Goal: Task Accomplishment & Management: Use online tool/utility

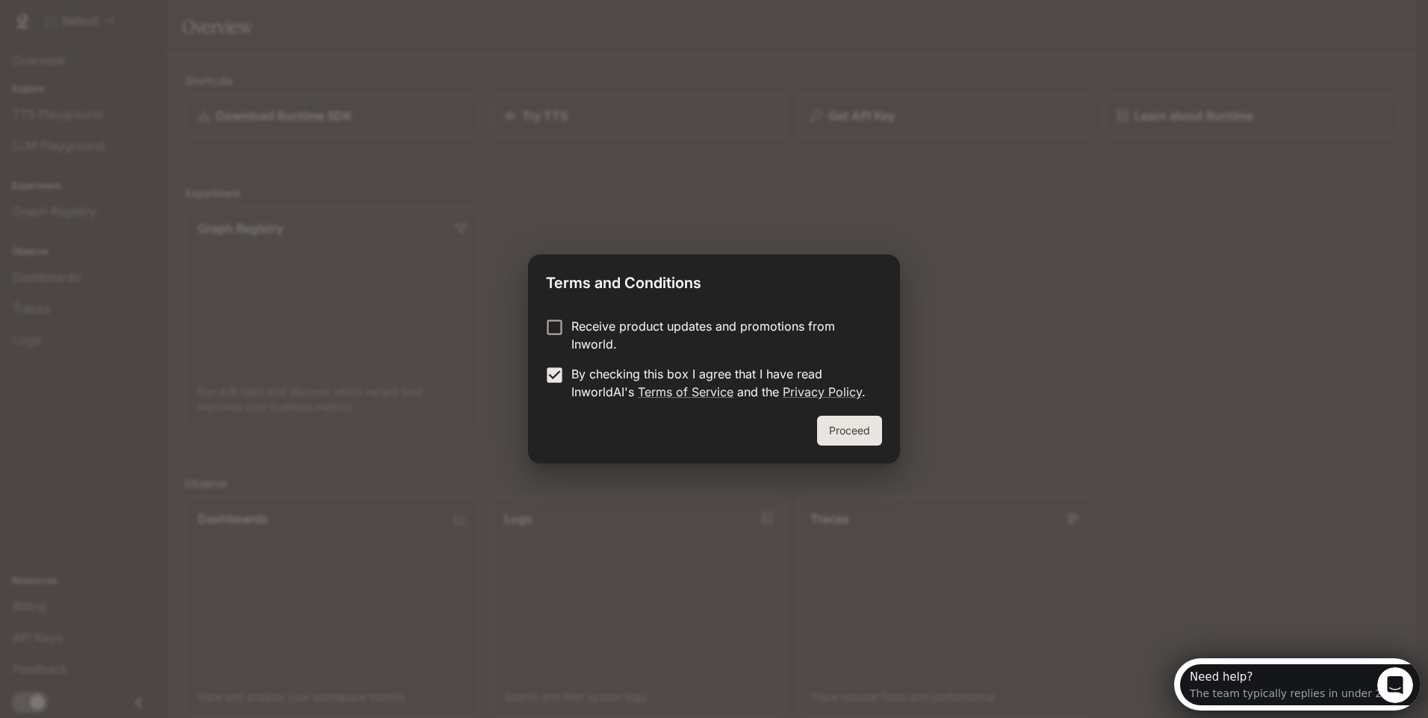
click at [847, 429] on button "Proceed" at bounding box center [849, 431] width 65 height 30
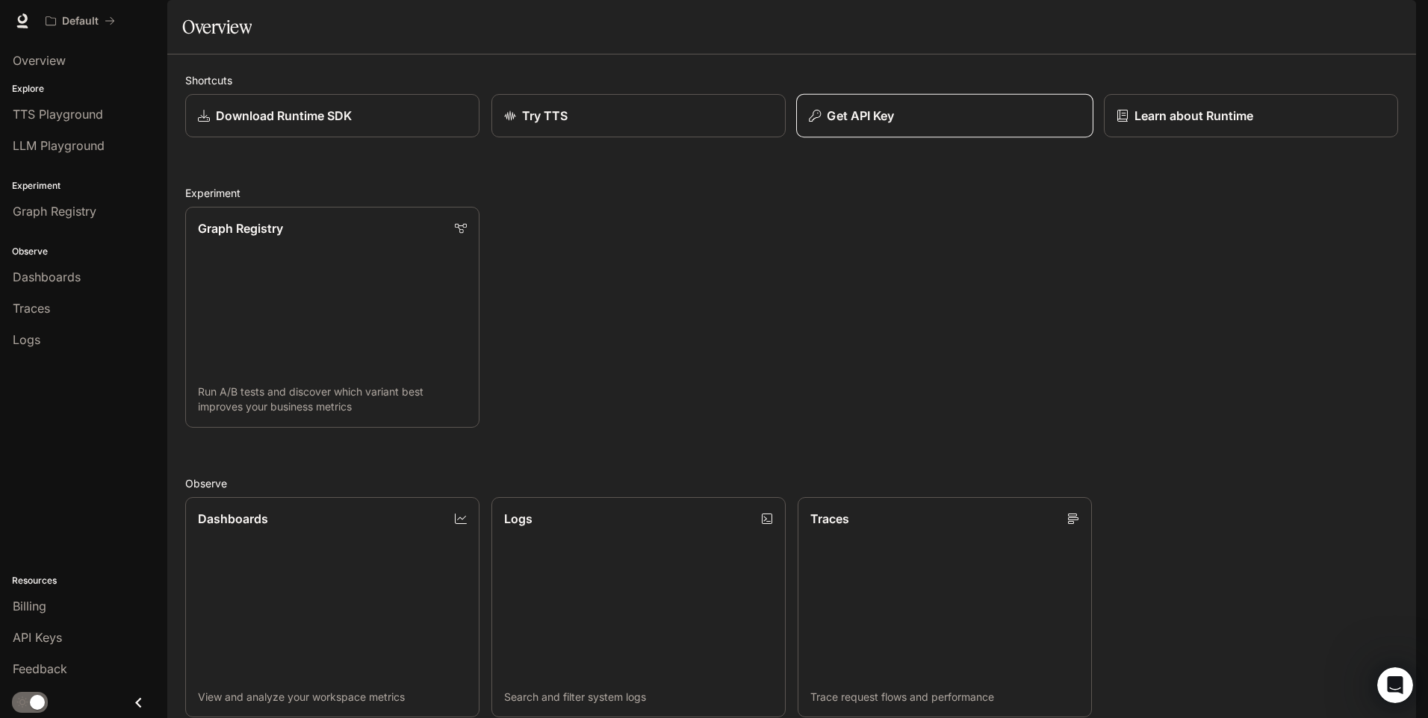
click at [895, 138] on button "Get API Key" at bounding box center [944, 116] width 297 height 44
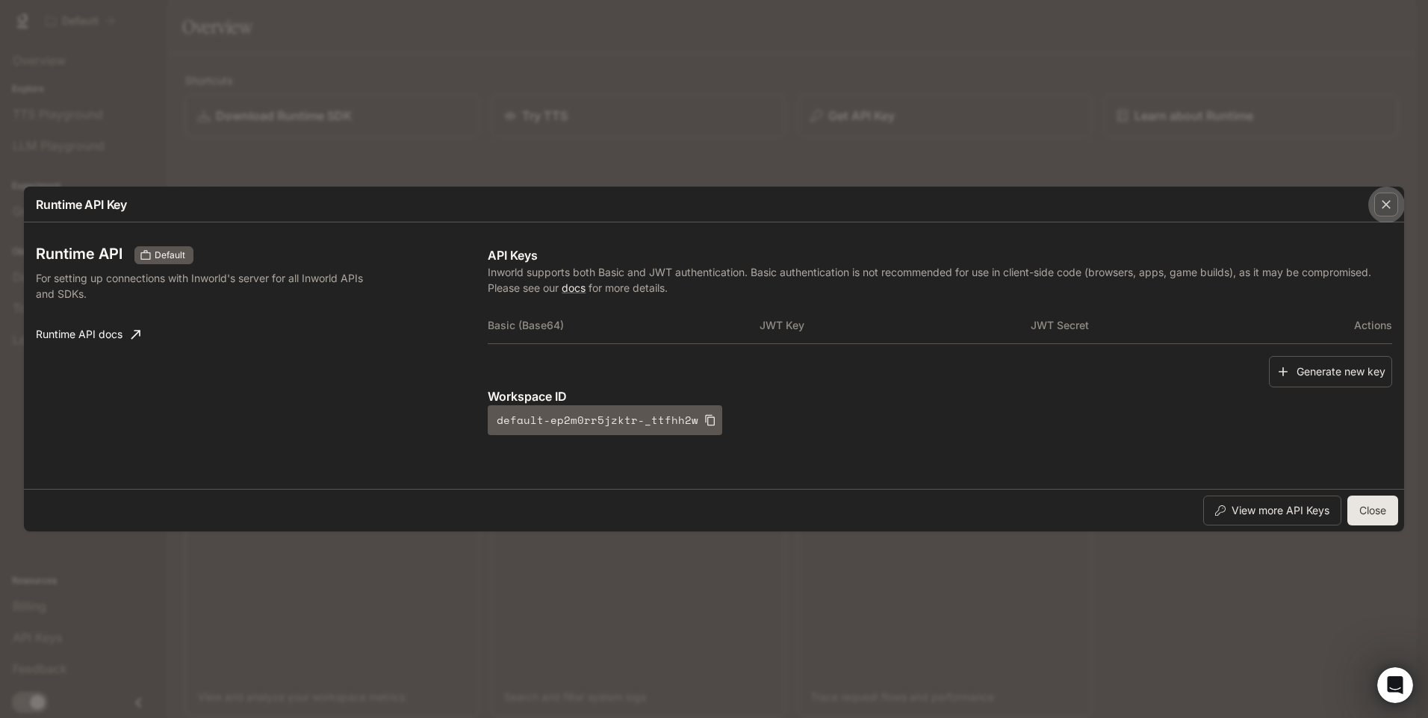
click at [1384, 214] on div "button" at bounding box center [1386, 205] width 24 height 24
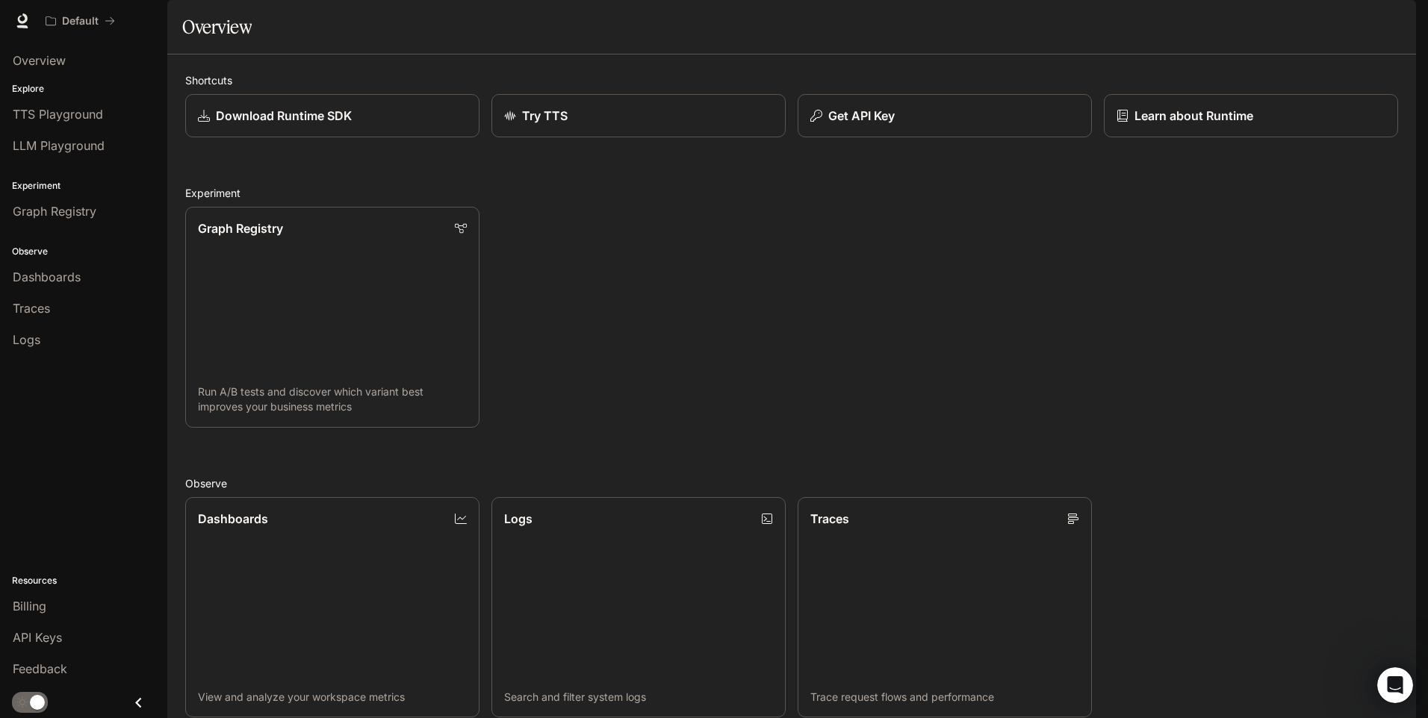
click at [1389, 23] on img "button" at bounding box center [1395, 20] width 21 height 21
click at [46, 513] on div at bounding box center [714, 359] width 1428 height 718
click at [16, 19] on icon at bounding box center [22, 20] width 15 height 15
click at [887, 125] on p "Get API Key" at bounding box center [860, 116] width 67 height 18
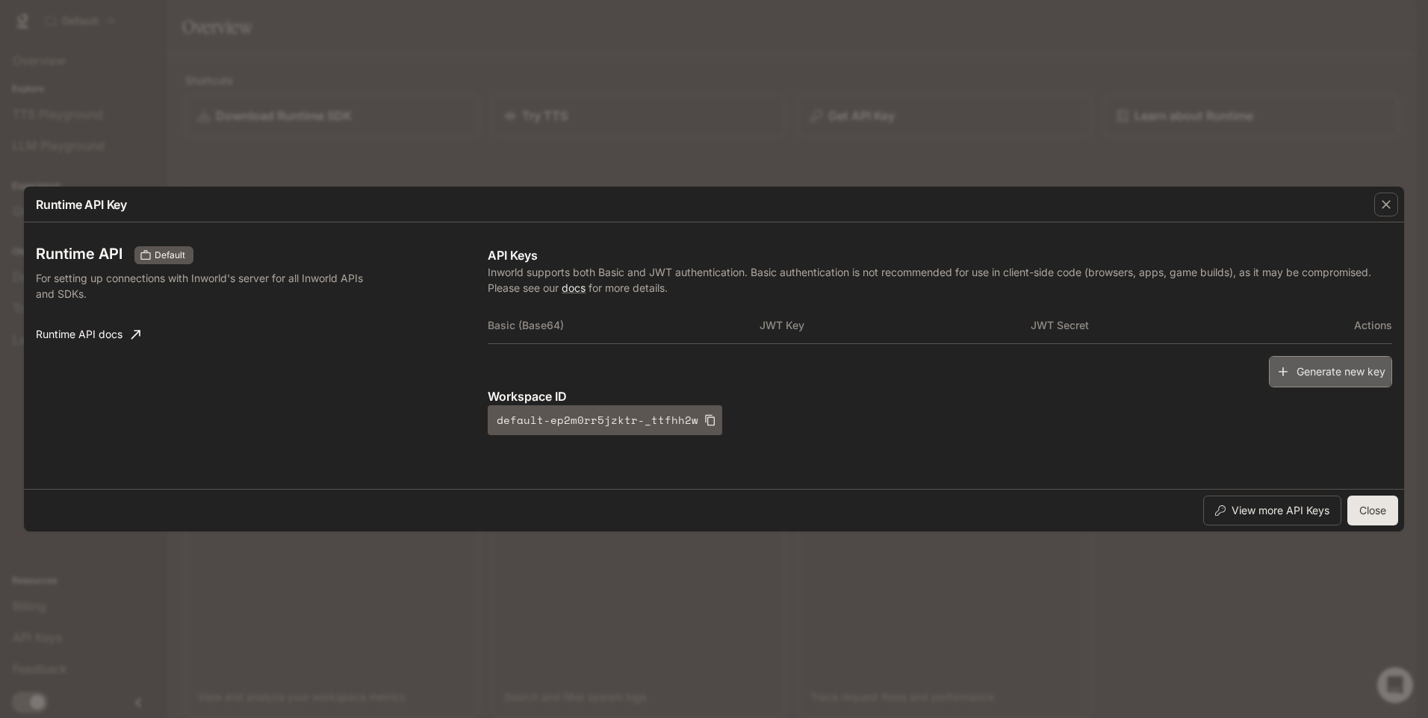
click at [1320, 376] on button "Generate new key" at bounding box center [1330, 372] width 123 height 32
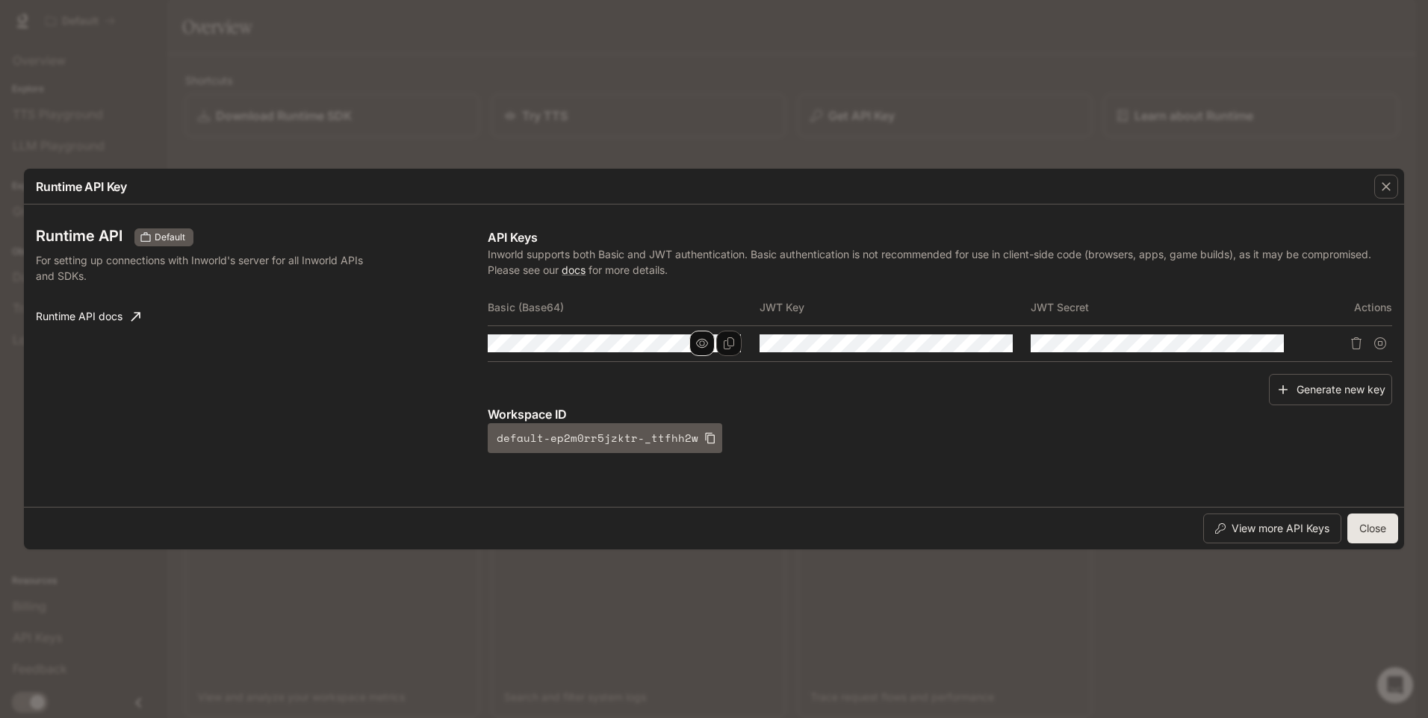
click at [710, 345] on button "button" at bounding box center [701, 343] width 25 height 25
click at [1364, 339] on button "Delete API key" at bounding box center [1356, 344] width 24 height 24
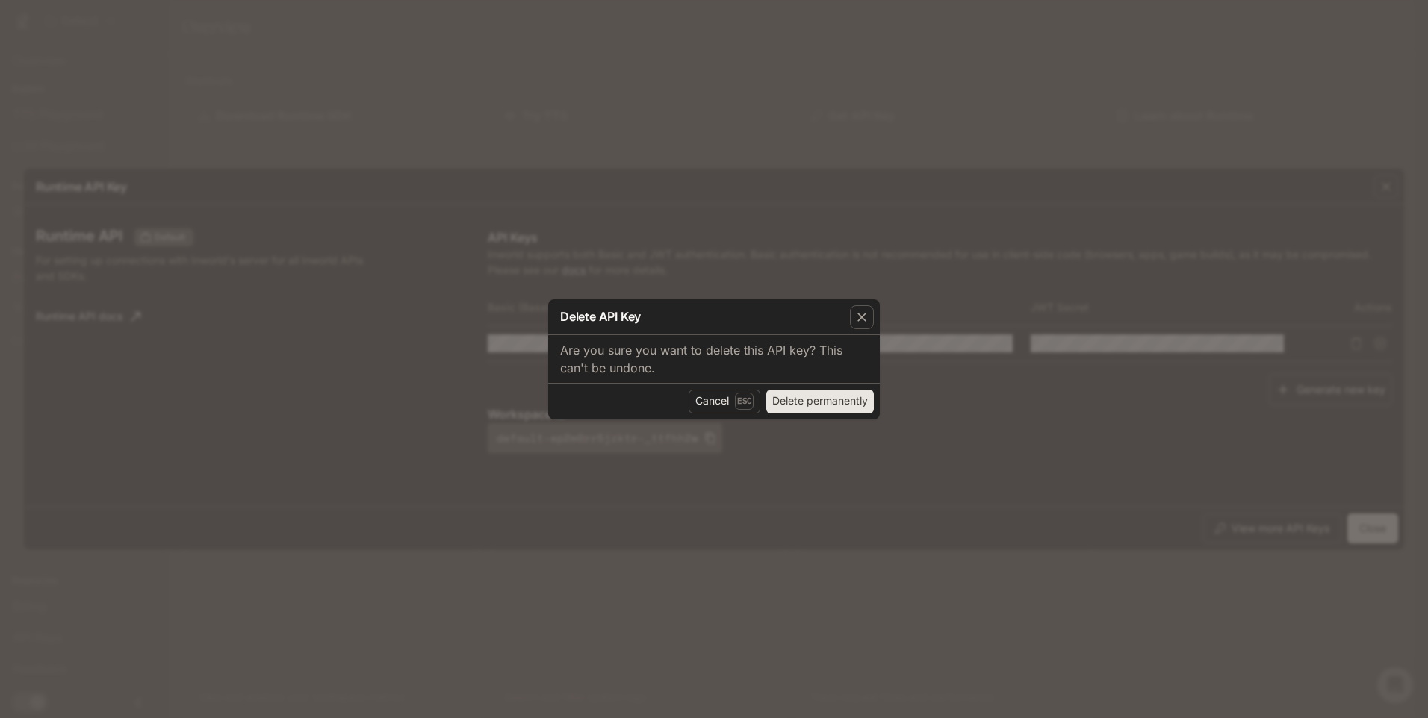
click at [819, 403] on button "Delete permanently" at bounding box center [820, 402] width 108 height 24
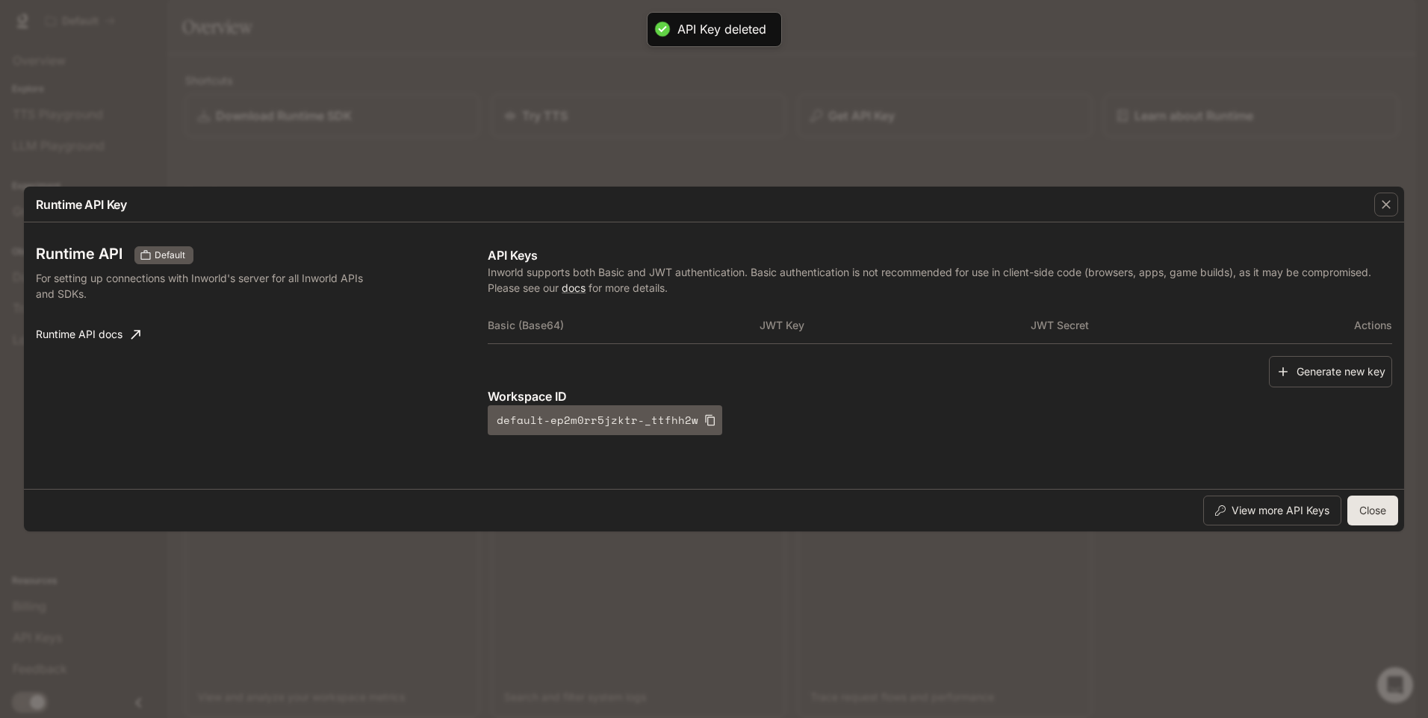
click at [1129, 108] on div "Runtime API Key Runtime API Default For setting up connections with Inworld's s…" at bounding box center [714, 359] width 1428 height 718
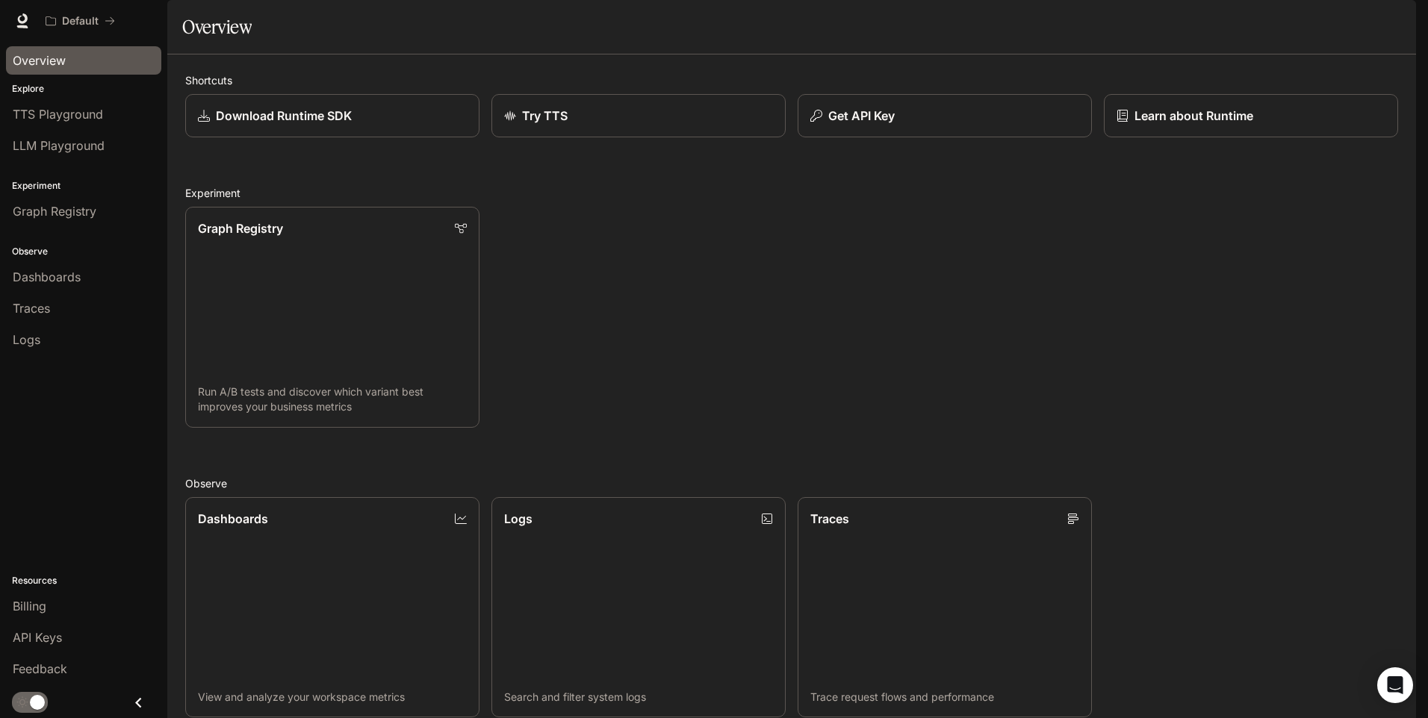
click at [91, 72] on link "Overview" at bounding box center [83, 60] width 155 height 28
click at [99, 62] on div "Overview" at bounding box center [84, 61] width 142 height 18
click at [71, 115] on span "TTS Playground" at bounding box center [58, 114] width 90 height 18
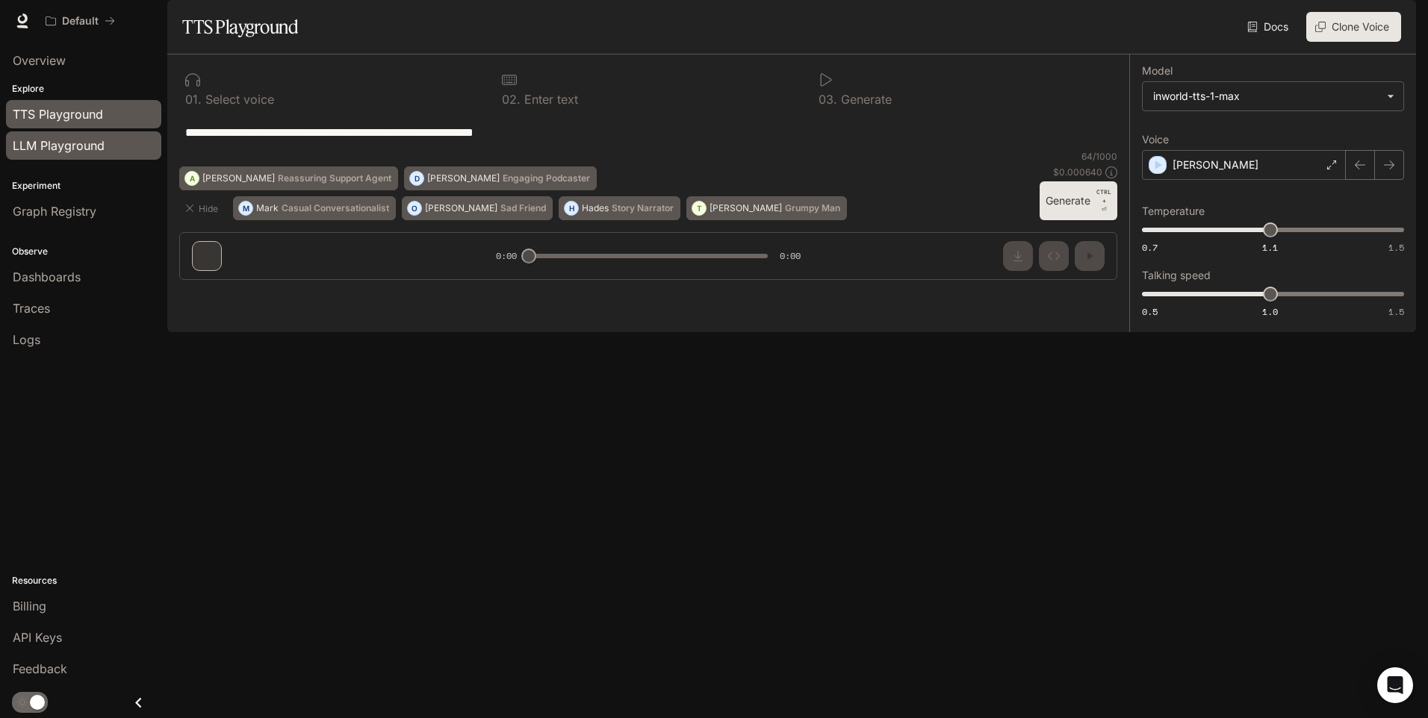
click at [100, 155] on link "LLM Playground" at bounding box center [83, 145] width 155 height 28
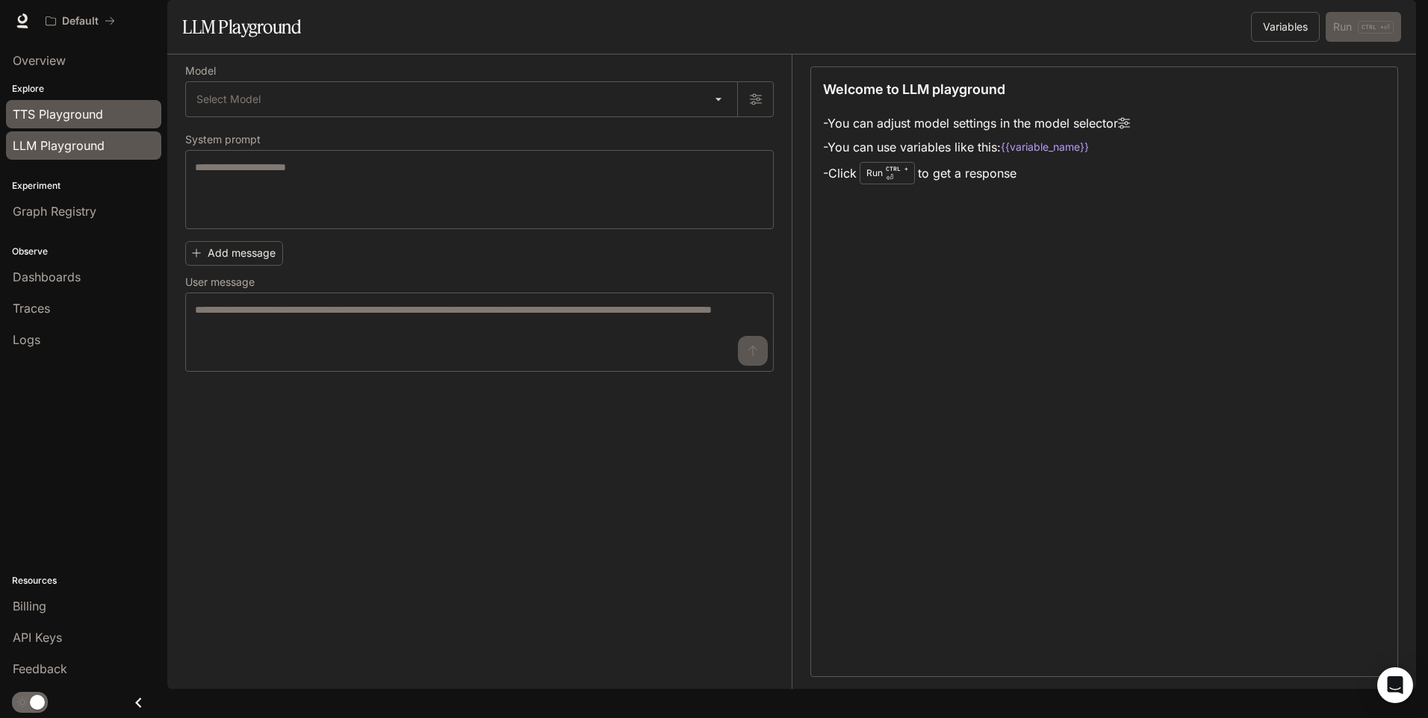
click at [96, 120] on span "TTS Playground" at bounding box center [58, 114] width 90 height 18
